Goal: Find specific page/section: Find specific page/section

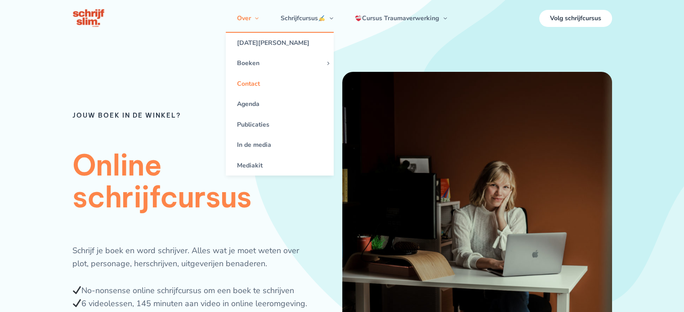
click at [249, 94] on link "Contact" at bounding box center [280, 84] width 108 height 20
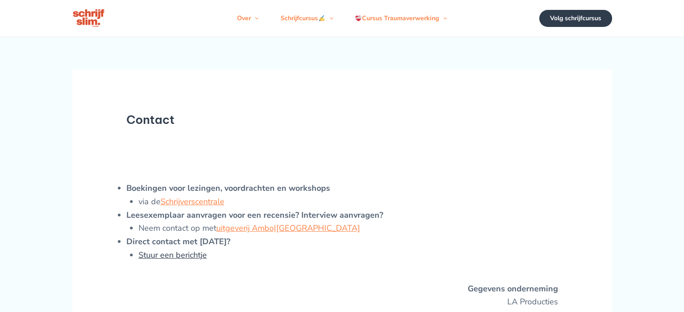
click at [167, 261] on link "Stuur een berichtje" at bounding box center [172, 255] width 68 height 11
click at [203, 207] on link "Schrijverscentrale" at bounding box center [192, 201] width 64 height 11
